Goal: Check status: Check status

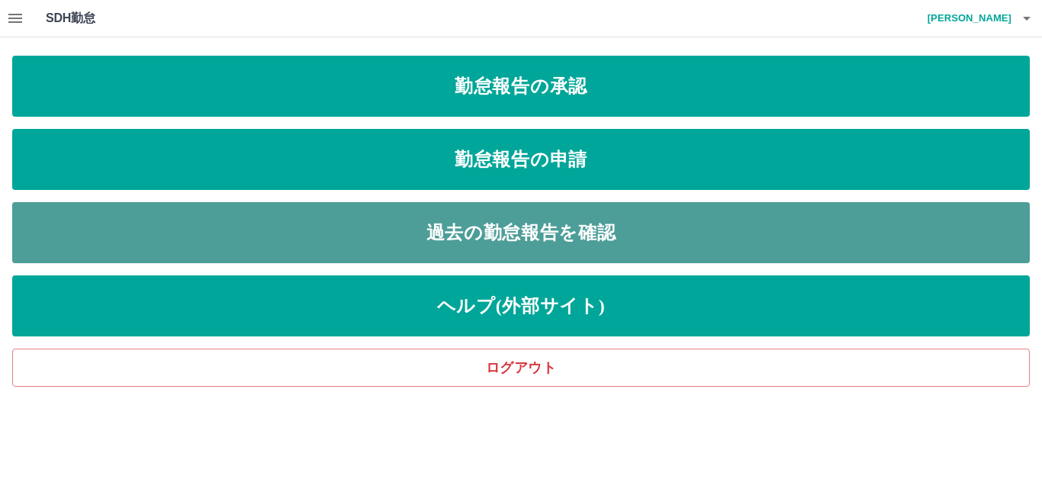
click at [555, 225] on link "過去の勤怠報告を確認" at bounding box center [520, 232] width 1017 height 61
